Goal: Task Accomplishment & Management: Manage account settings

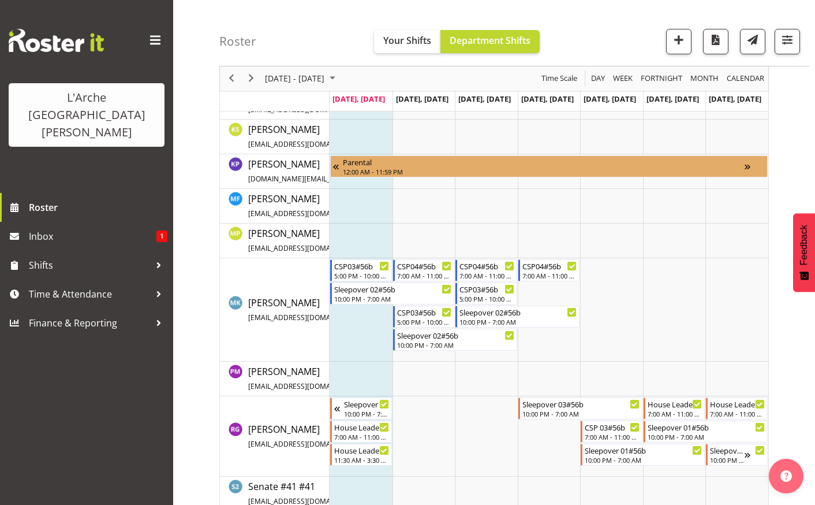
scroll to position [335, 0]
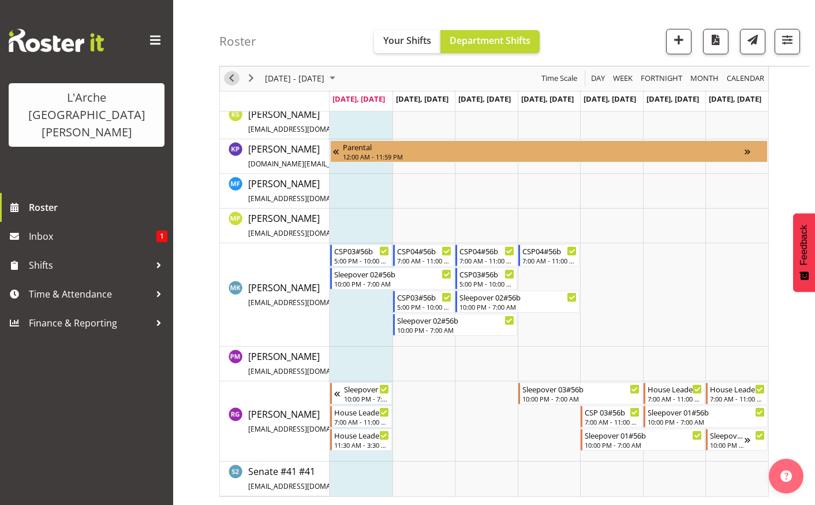
click at [234, 76] on span "Previous" at bounding box center [232, 79] width 14 height 14
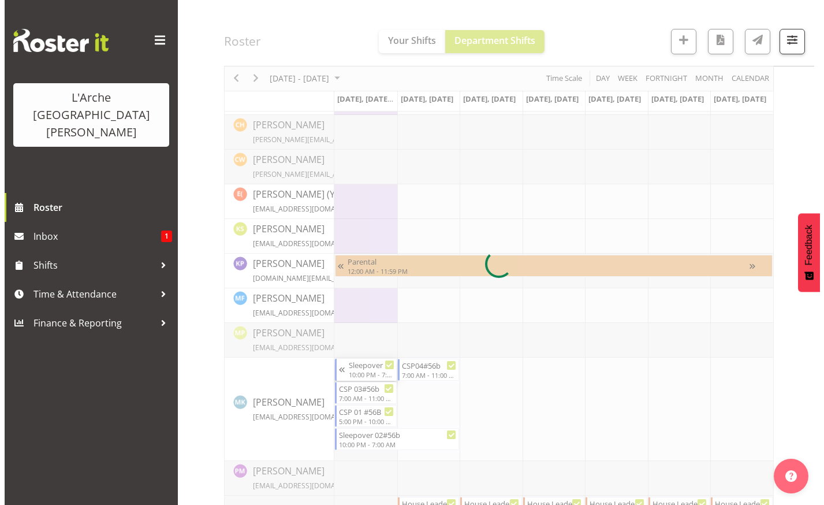
scroll to position [289, 0]
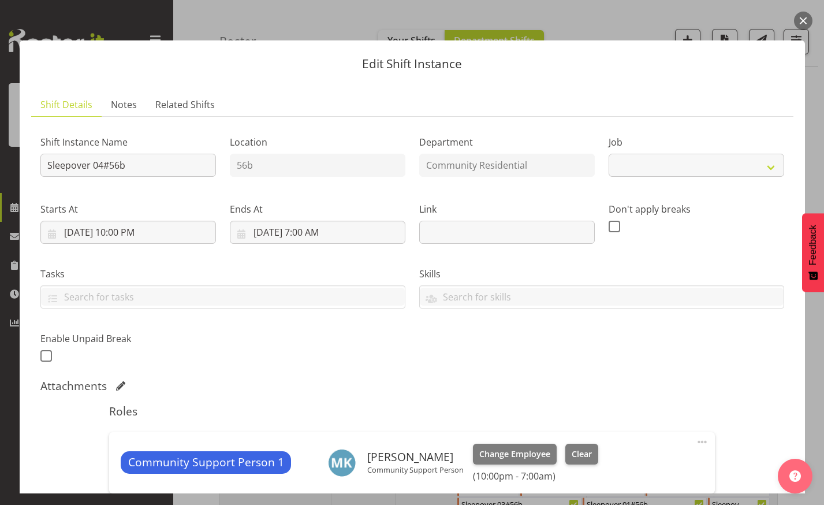
select select "2"
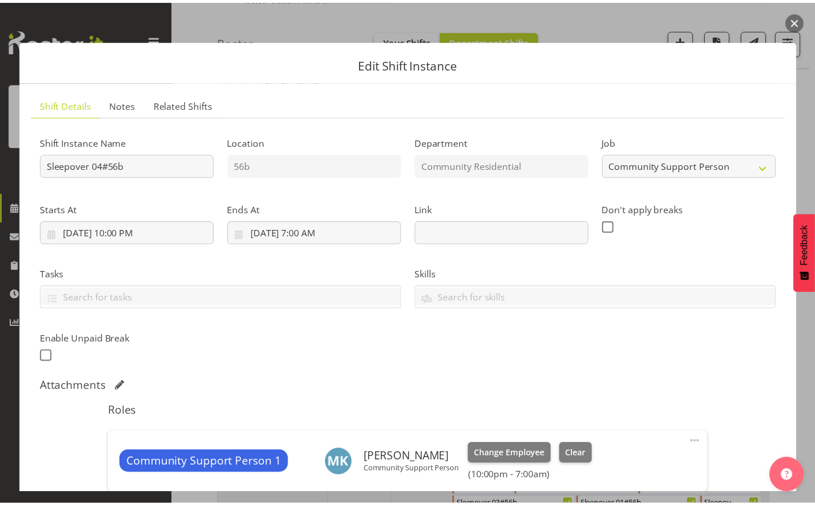
scroll to position [0, 1]
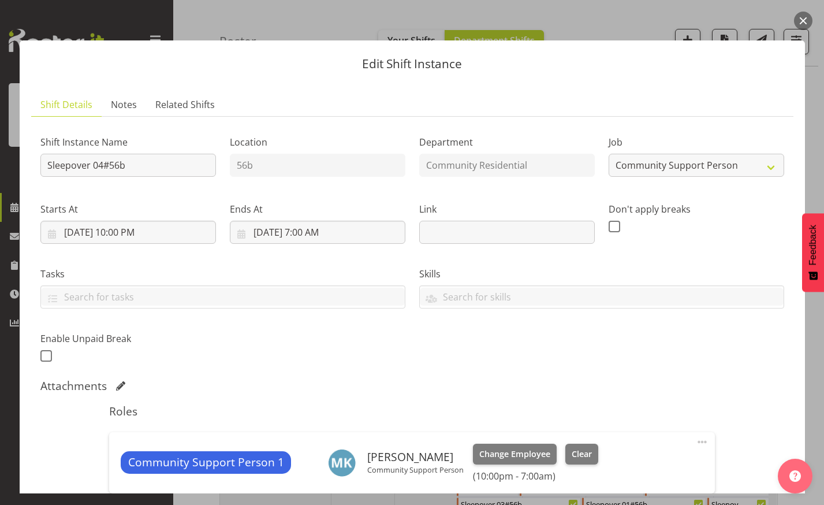
click at [807, 16] on button "button" at bounding box center [803, 21] width 18 height 18
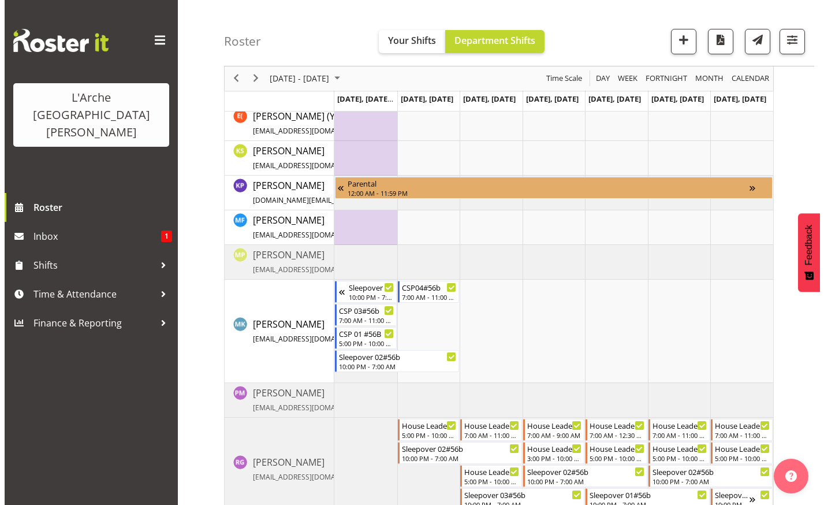
scroll to position [358, 0]
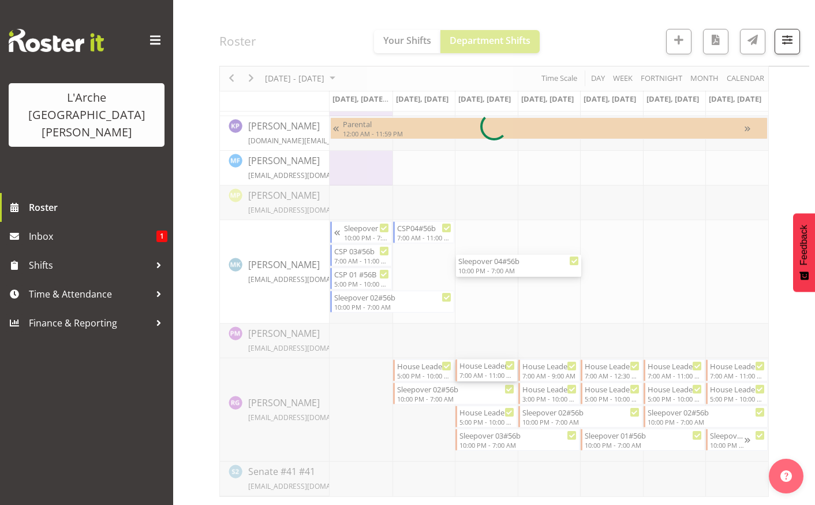
select select
select select "8"
select select "2025"
select select "11"
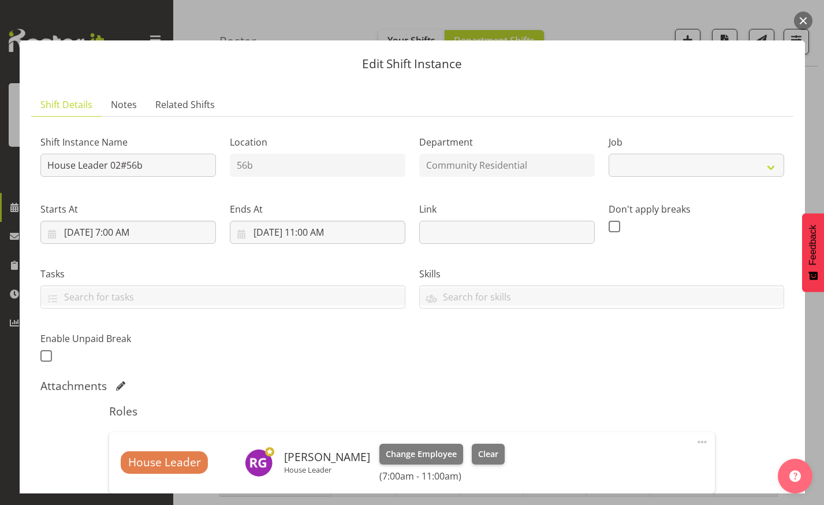
select select "1"
click at [310, 226] on input "[DATE] 11:00 AM" at bounding box center [318, 232] width 176 height 23
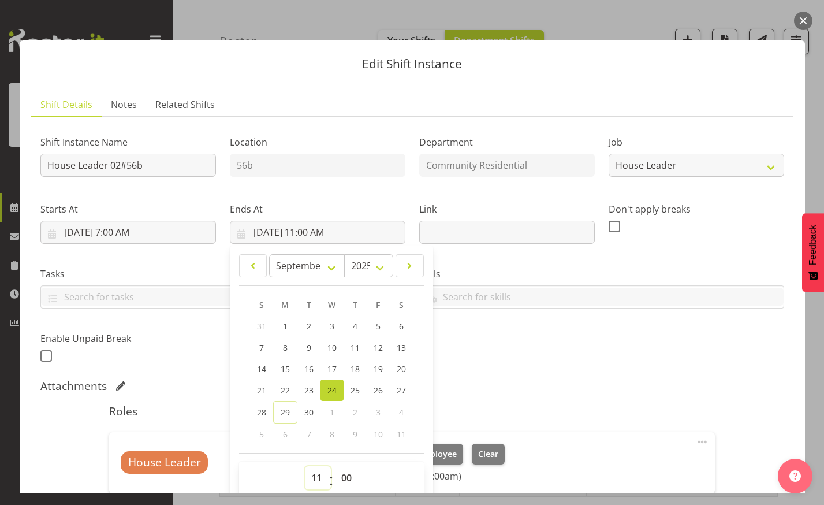
click at [316, 480] on select "00 01 02 03 04 05 06 07 08 09 10 11 12 13 14 15 16 17 18 19 20 21 22 23" at bounding box center [318, 477] width 26 height 23
select select "12"
click at [305, 466] on select "00 01 02 03 04 05 06 07 08 09 10 11 12 13 14 15 16 17 18 19 20 21 22 23" at bounding box center [318, 477] width 26 height 23
type input "[DATE] 12:00 PM"
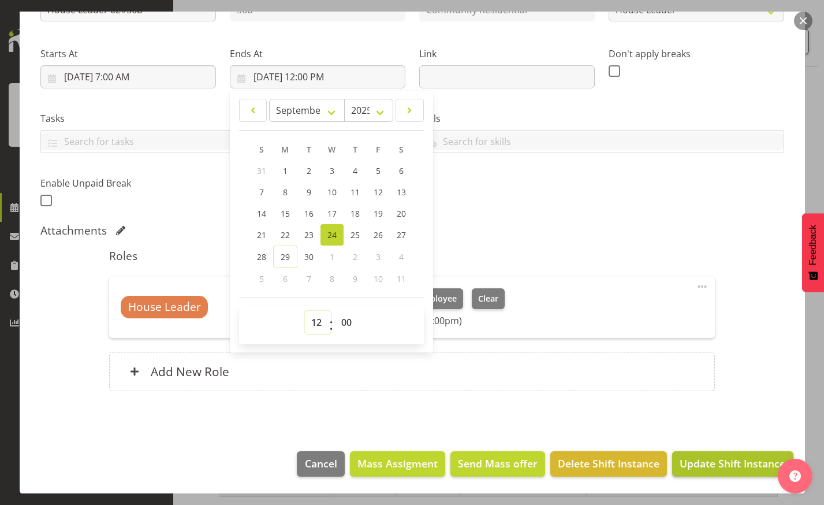
scroll to position [0, 1]
click at [744, 457] on span "Update Shift Instance" at bounding box center [733, 463] width 106 height 15
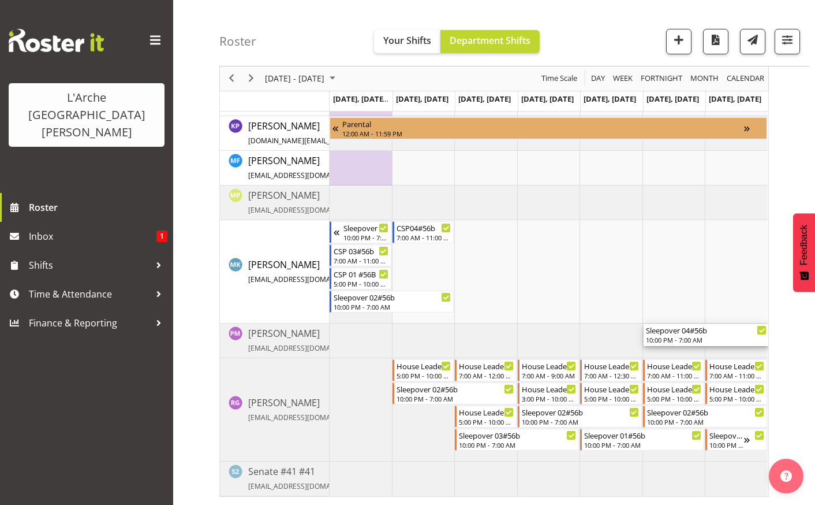
scroll to position [0, 0]
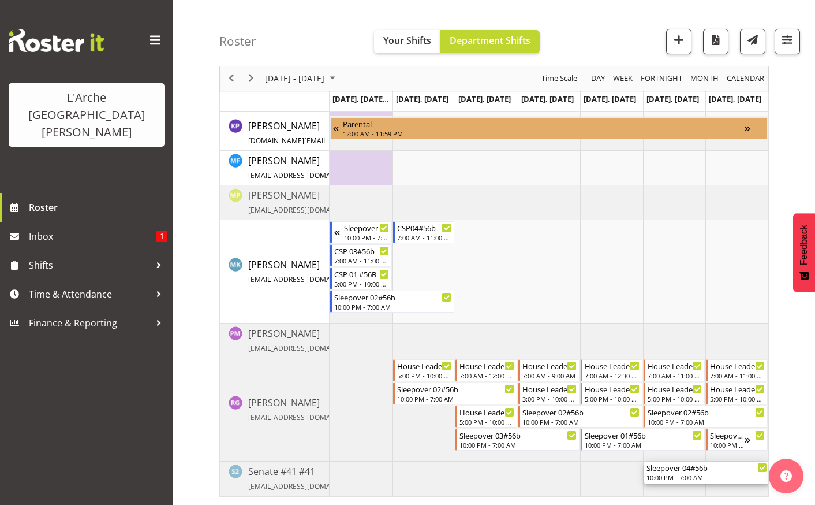
click at [684, 483] on td "Timeline Week of September 22, 2025" at bounding box center [674, 478] width 63 height 35
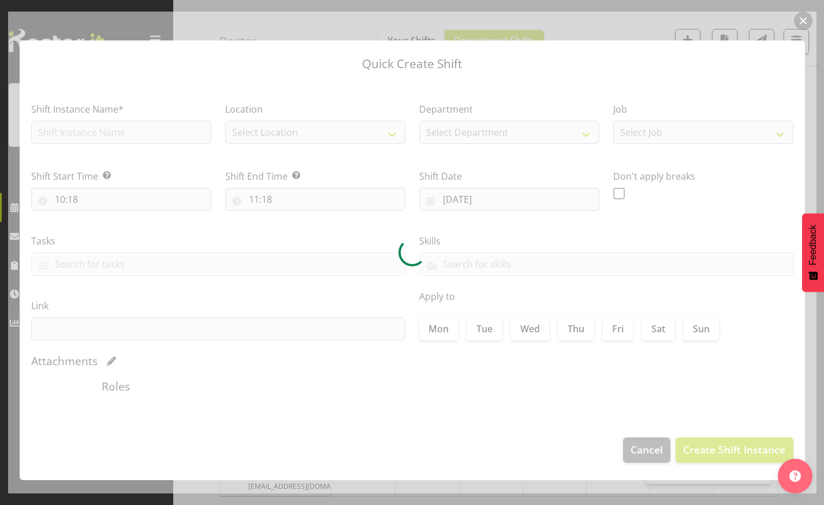
type input "[DATE]"
checkbox input "true"
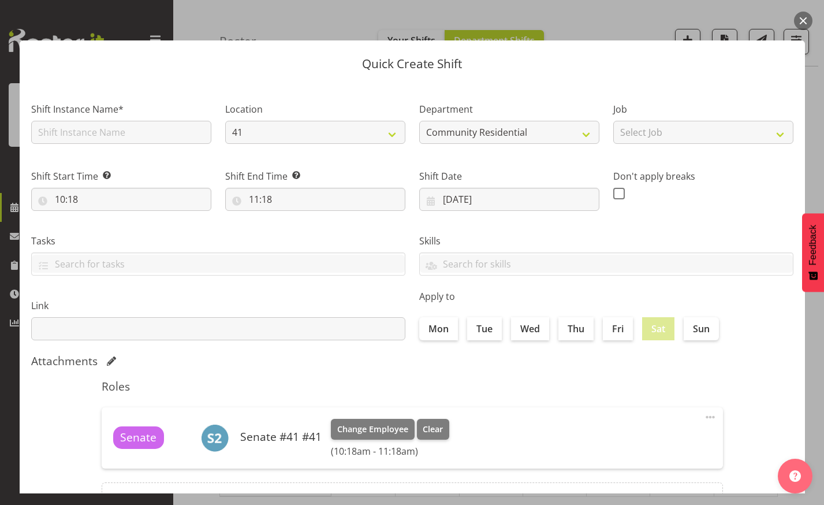
click at [800, 21] on button "button" at bounding box center [803, 21] width 18 height 18
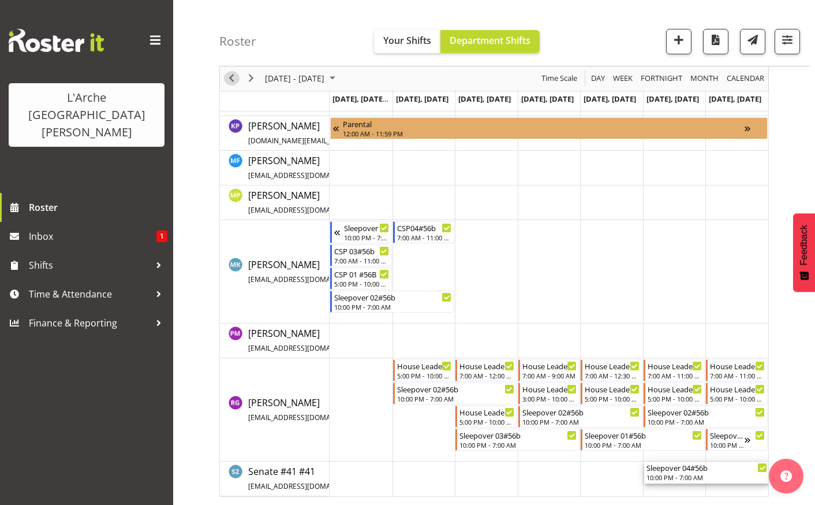
click at [229, 77] on span "Previous" at bounding box center [232, 79] width 14 height 14
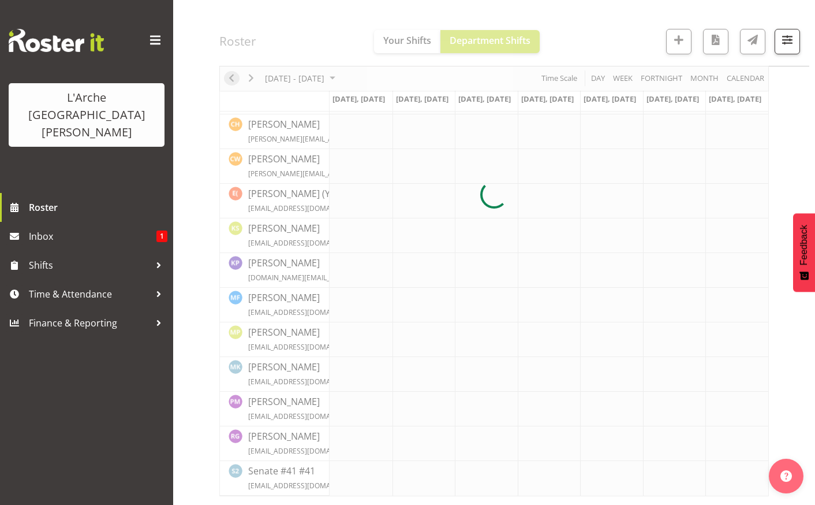
scroll to position [221, 0]
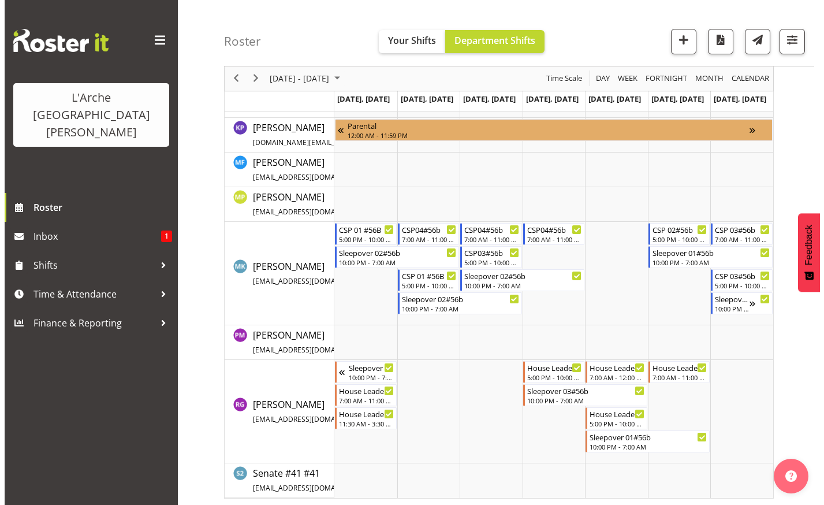
scroll to position [358, 0]
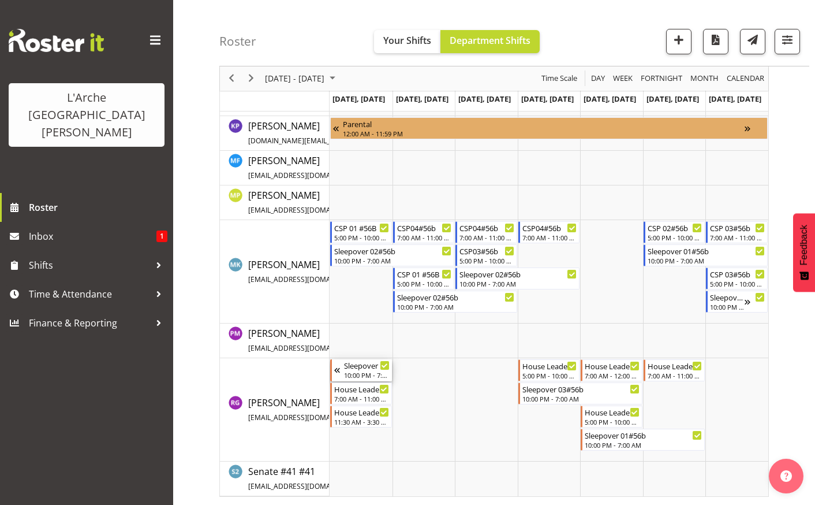
click at [385, 361] on div "Timeline Week of September 15, 2025" at bounding box center [385, 365] width 9 height 9
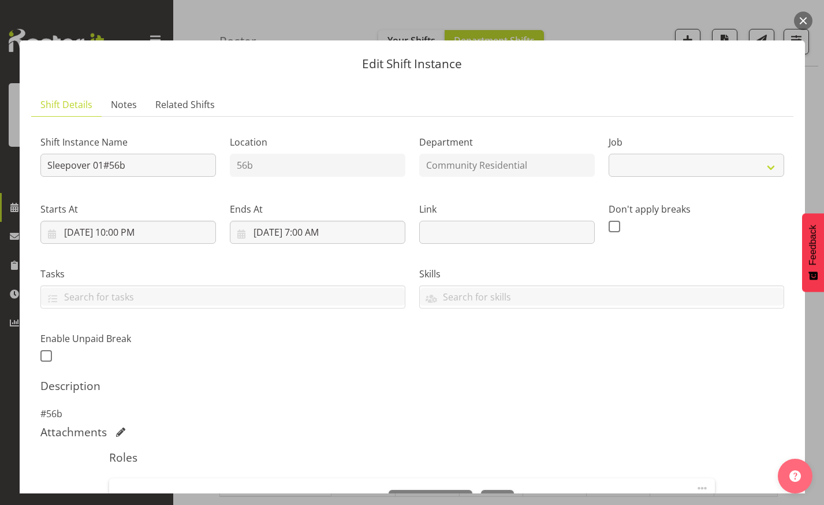
select select "1"
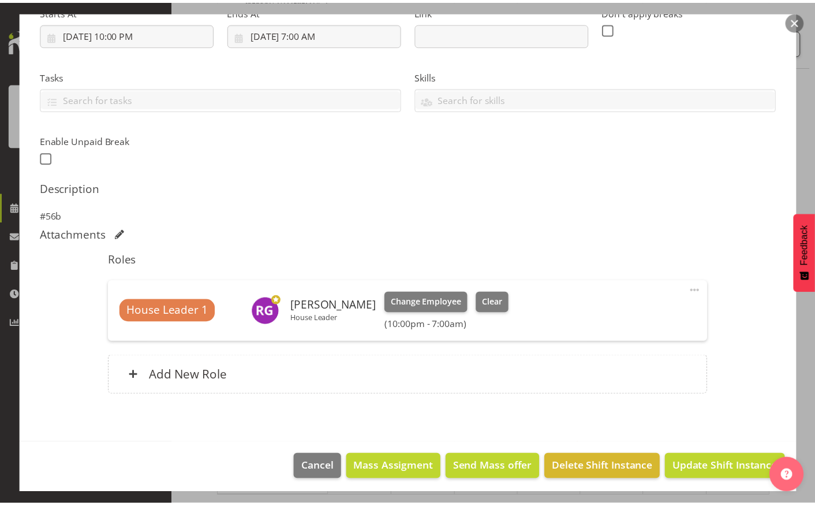
scroll to position [202, 0]
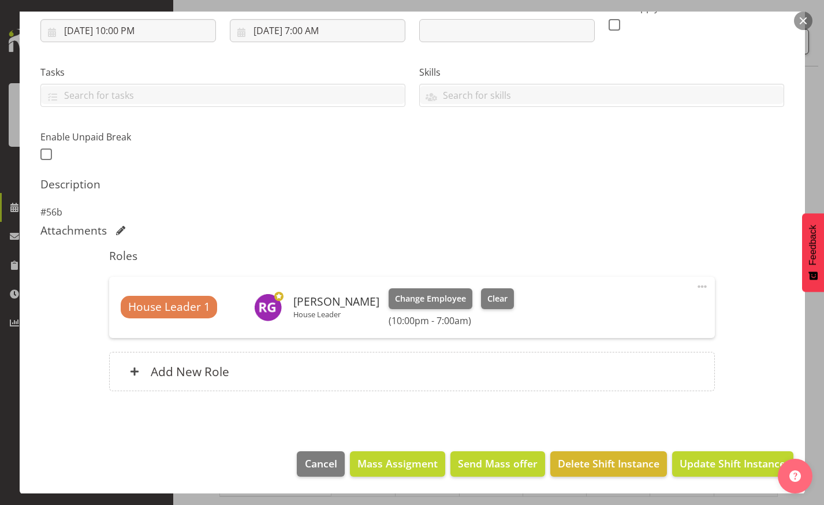
click at [800, 20] on button "button" at bounding box center [803, 21] width 18 height 18
